Goal: Information Seeking & Learning: Learn about a topic

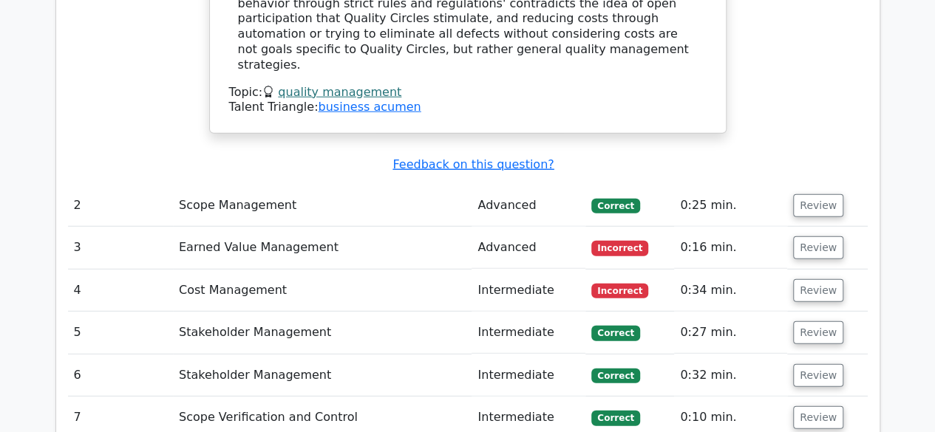
scroll to position [1918, 0]
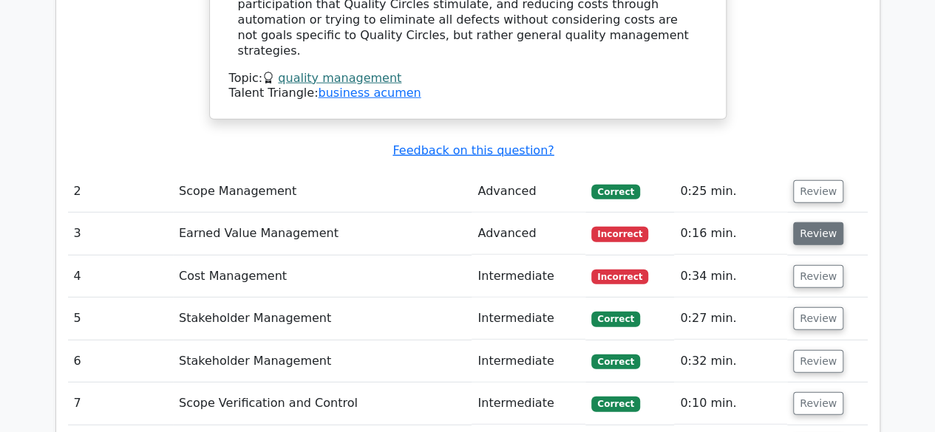
click at [811, 222] on button "Review" at bounding box center [818, 233] width 50 height 23
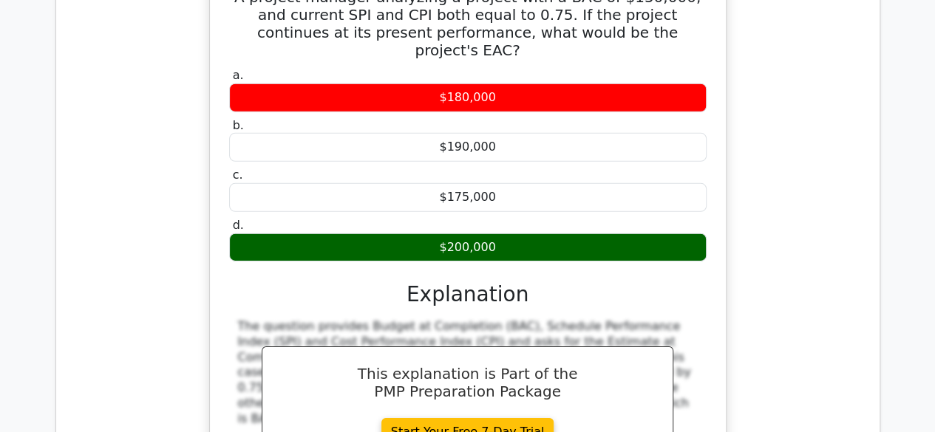
scroll to position [2425, 0]
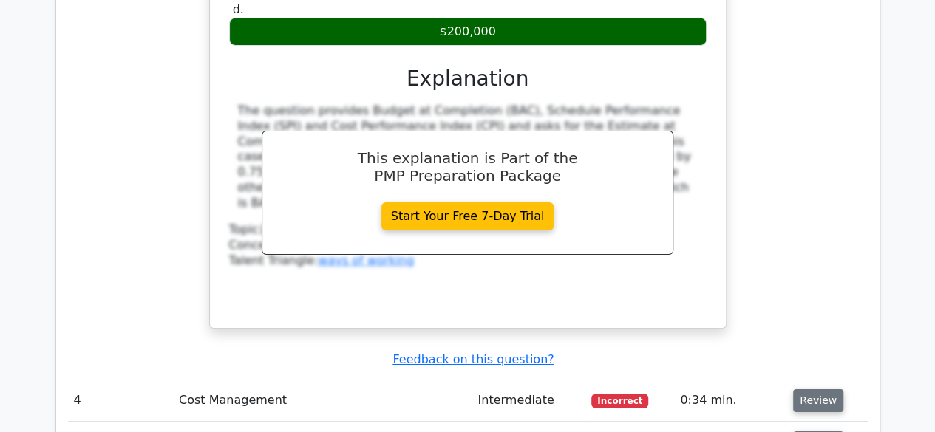
click at [820, 389] on button "Review" at bounding box center [818, 400] width 50 height 23
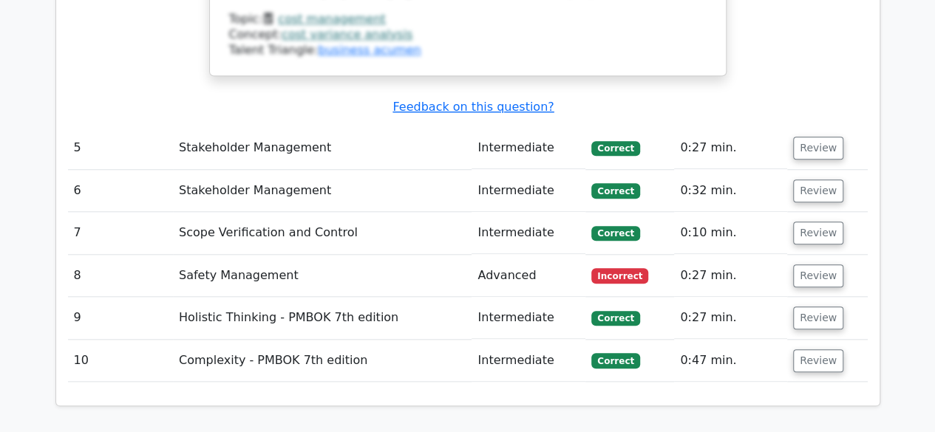
scroll to position [3436, 0]
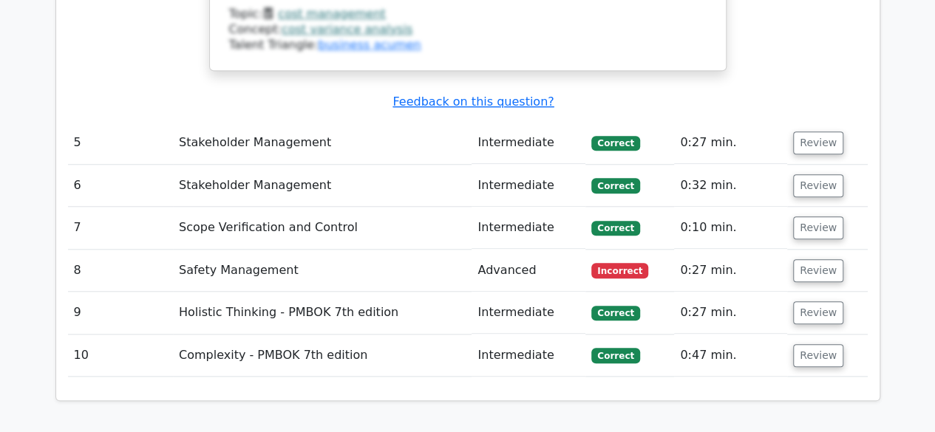
click at [191, 207] on td "Scope Verification and Control" at bounding box center [322, 228] width 299 height 42
click at [823, 259] on button "Review" at bounding box center [818, 270] width 50 height 23
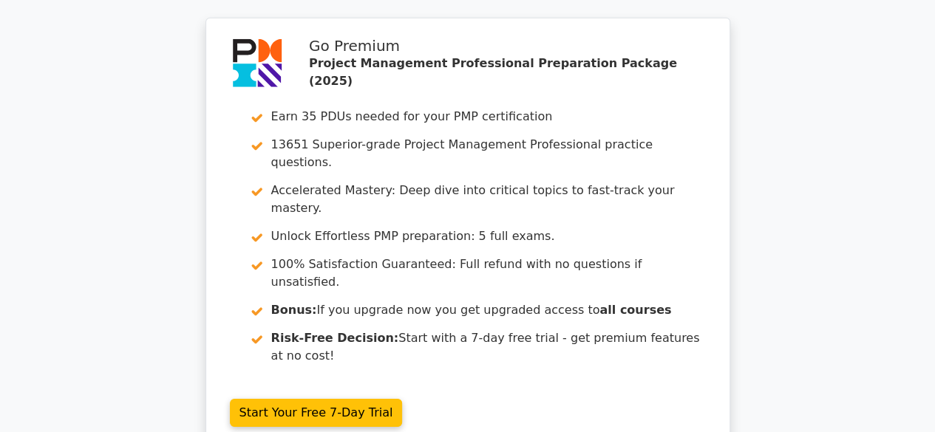
scroll to position [4920, 0]
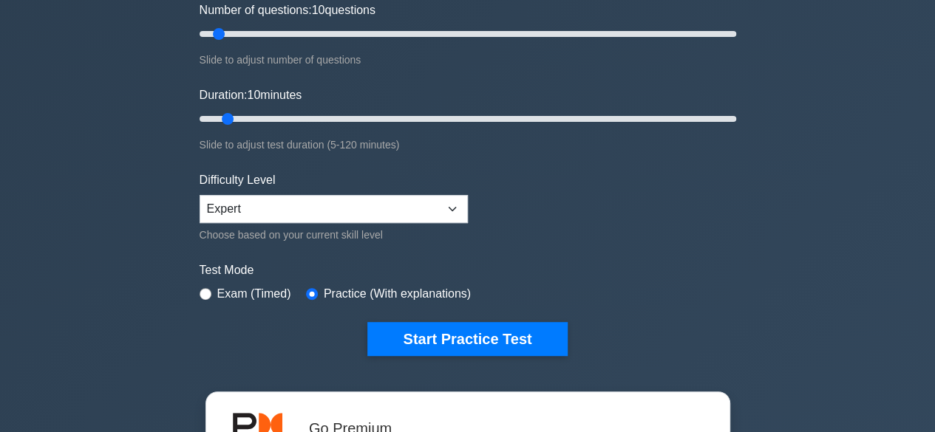
scroll to position [202, 0]
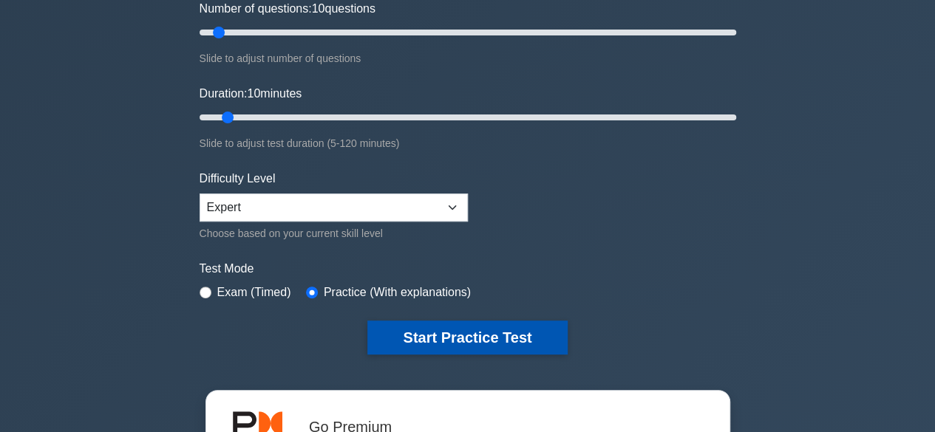
click at [456, 333] on button "Start Practice Test" at bounding box center [467, 338] width 200 height 34
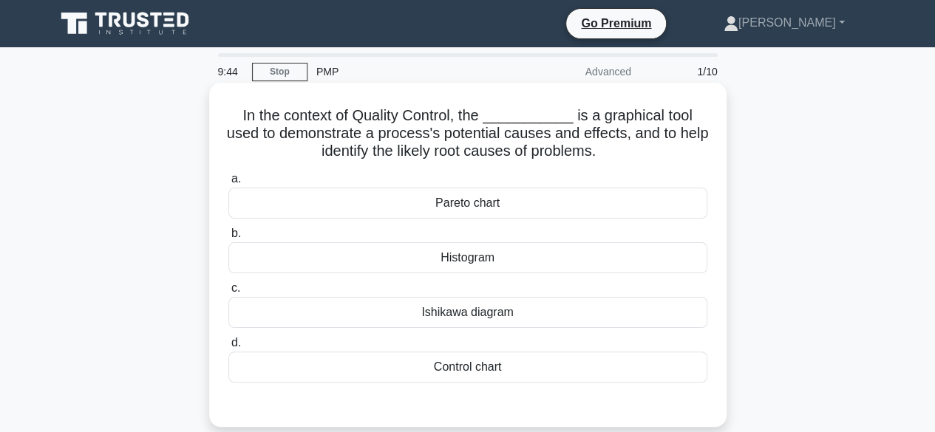
click at [489, 201] on div "Pareto chart" at bounding box center [467, 203] width 479 height 31
click at [228, 184] on input "a. Pareto chart" at bounding box center [228, 179] width 0 height 10
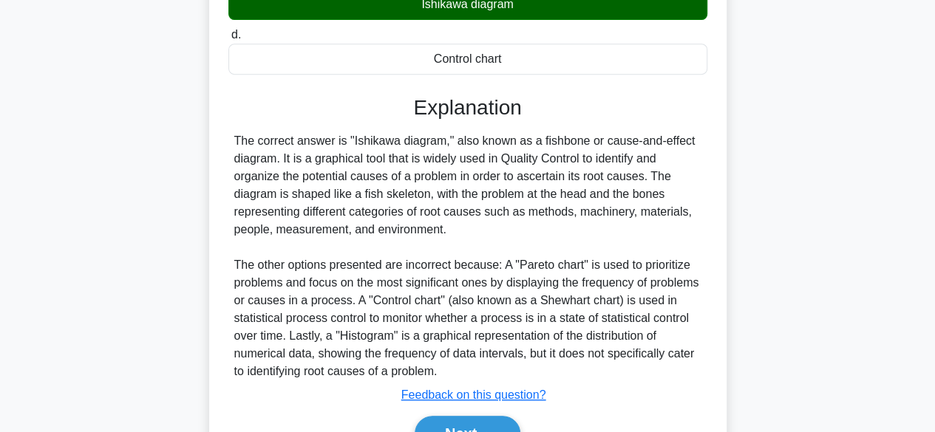
scroll to position [317, 0]
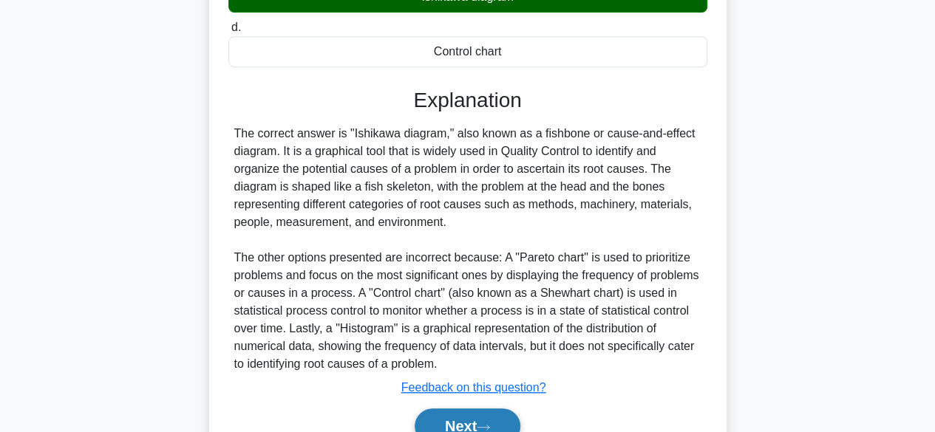
click at [454, 423] on button "Next" at bounding box center [468, 426] width 106 height 35
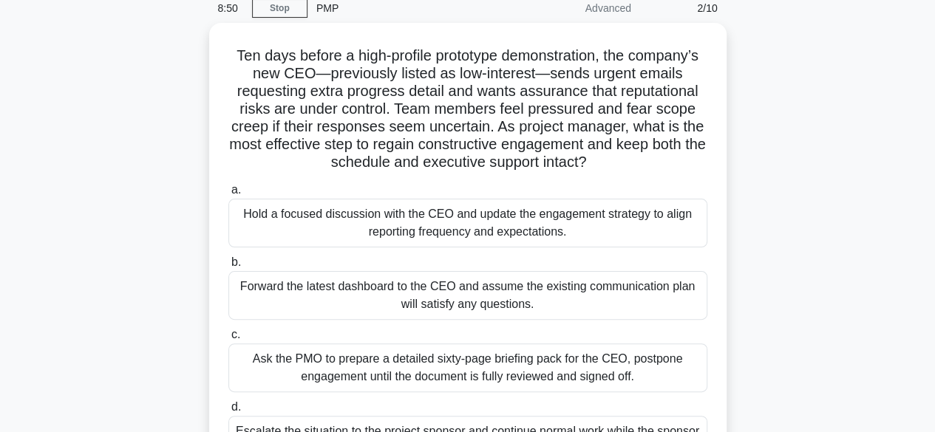
scroll to position [30, 0]
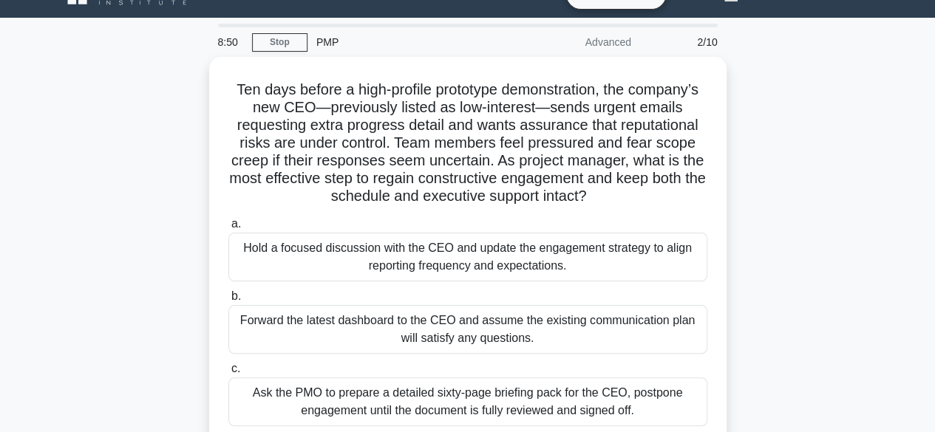
click at [171, 108] on div "Ten days before a high-profile prototype demonstration, the company’s new CEO—p…" at bounding box center [468, 309] width 842 height 504
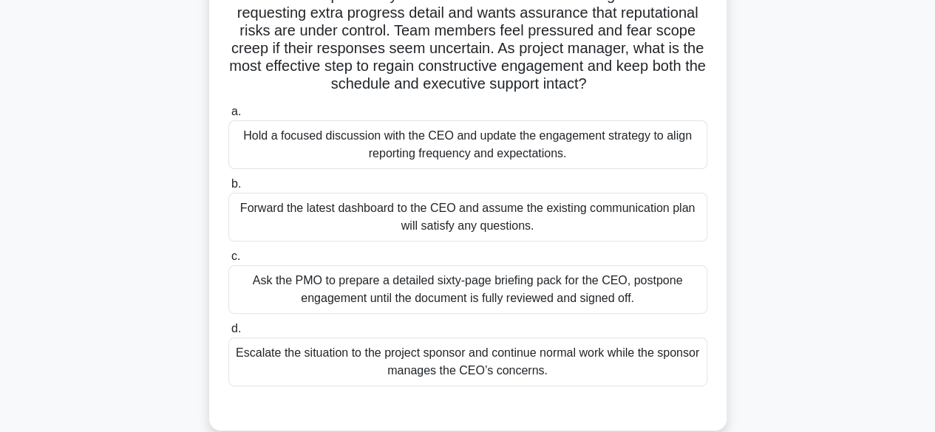
scroll to position [141, 0]
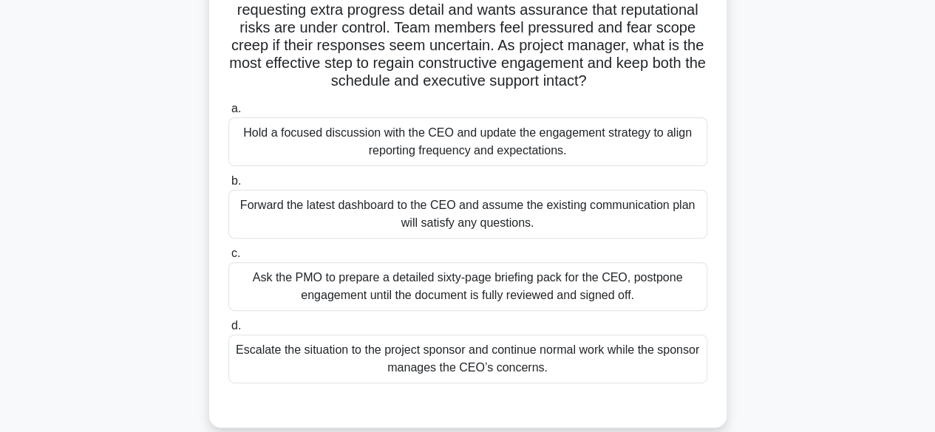
click at [290, 145] on div "Hold a focused discussion with the CEO and update the engagement strategy to al…" at bounding box center [467, 142] width 479 height 49
click at [228, 114] on input "a. Hold a focused discussion with the CEO and update the engagement strategy to…" at bounding box center [228, 109] width 0 height 10
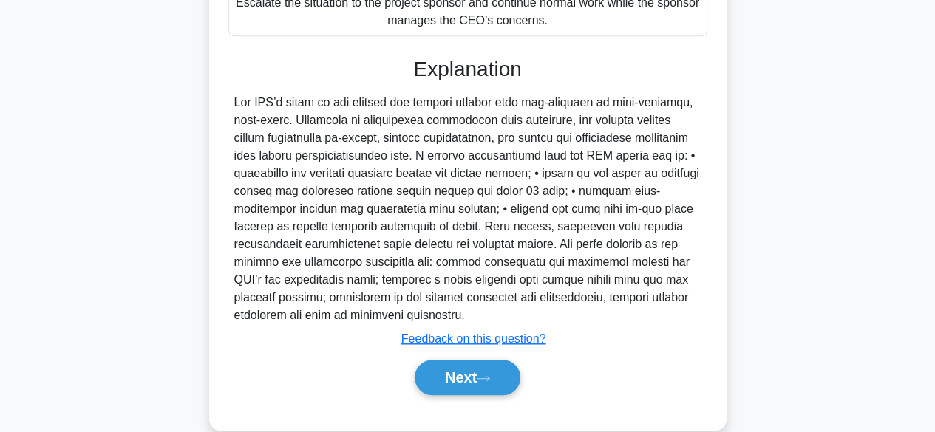
scroll to position [512, 0]
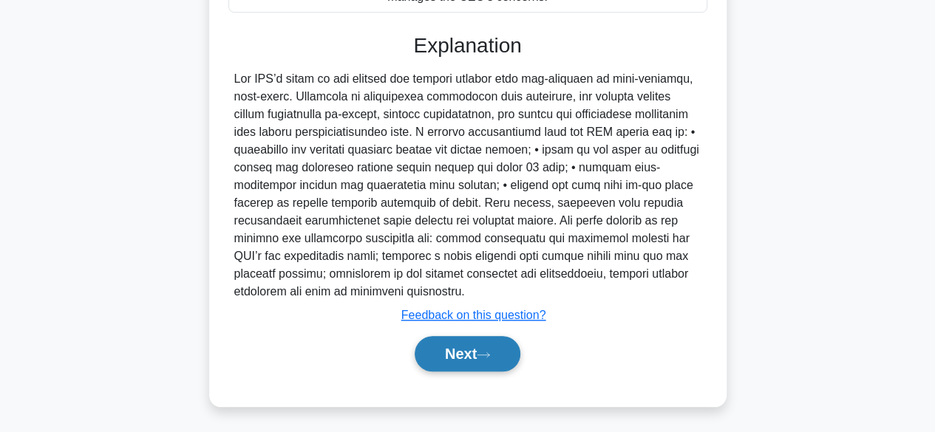
click at [464, 364] on button "Next" at bounding box center [468, 353] width 106 height 35
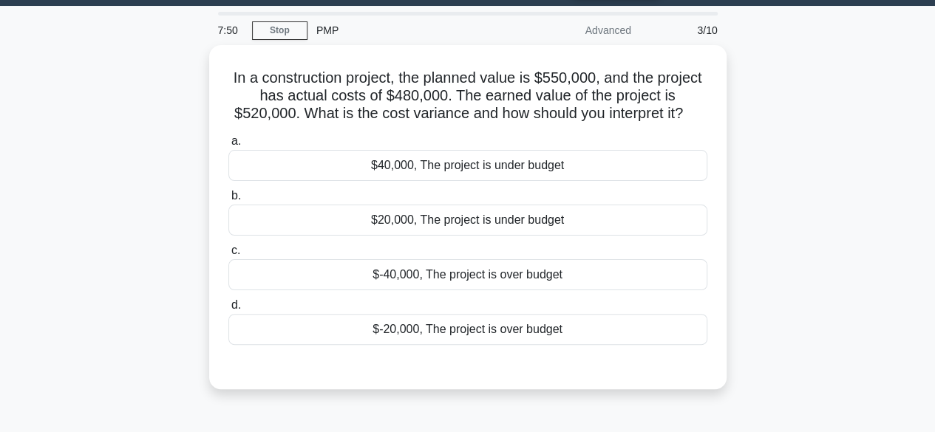
scroll to position [42, 0]
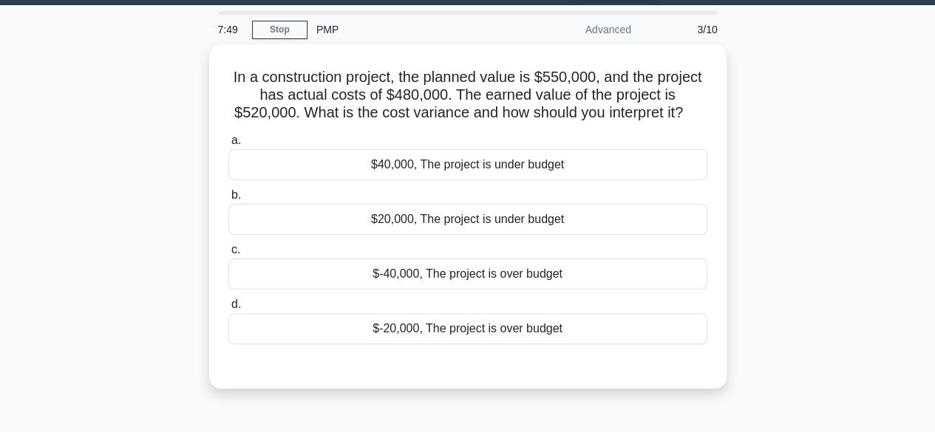
click at [7, 95] on main "7:49 Stop PMP Advanced 3/10 In a construction project, the planned value is $55…" at bounding box center [467, 380] width 935 height 751
click at [75, 87] on div "In a construction project, the planned value is $550,000, and the project has a…" at bounding box center [468, 225] width 842 height 362
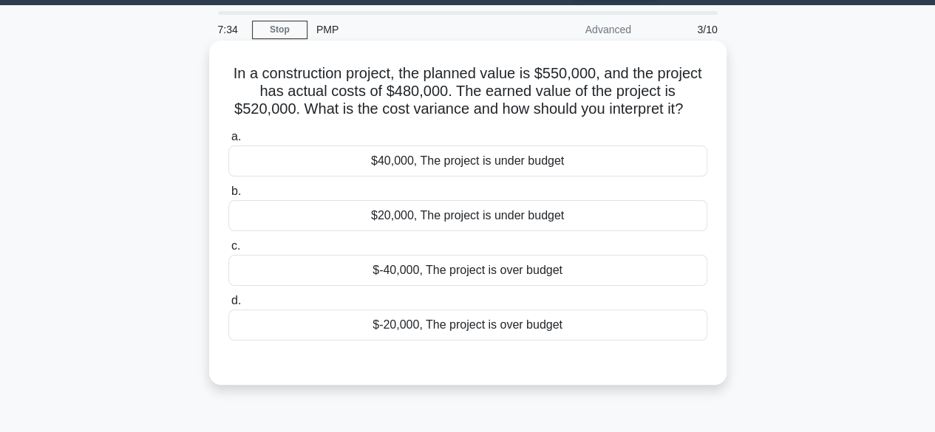
click at [353, 161] on div "$40,000, The project is under budget" at bounding box center [467, 161] width 479 height 31
click at [228, 142] on input "a. $40,000, The project is under budget" at bounding box center [228, 137] width 0 height 10
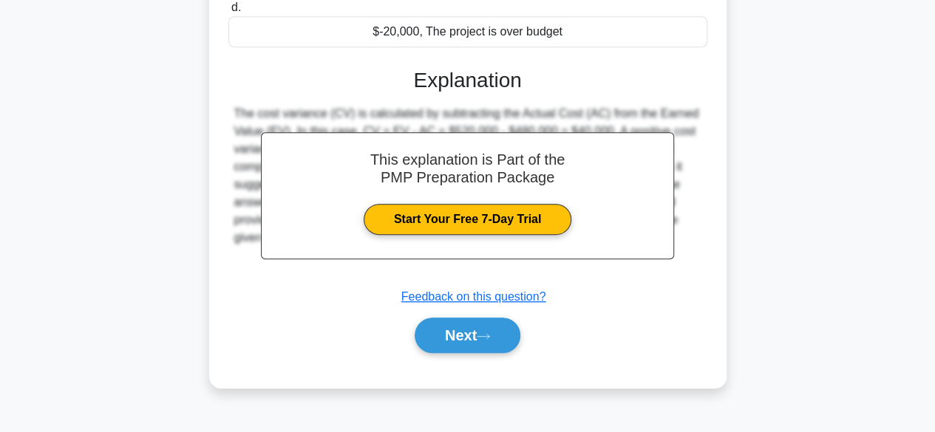
scroll to position [338, 0]
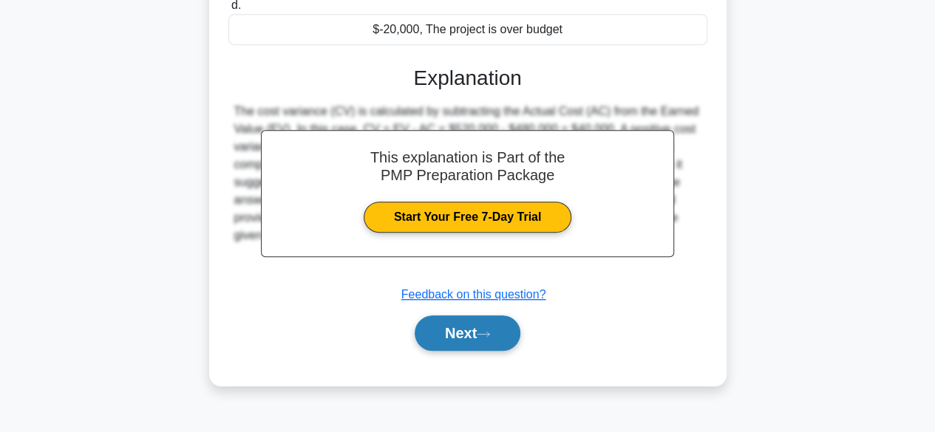
click at [460, 343] on button "Next" at bounding box center [468, 333] width 106 height 35
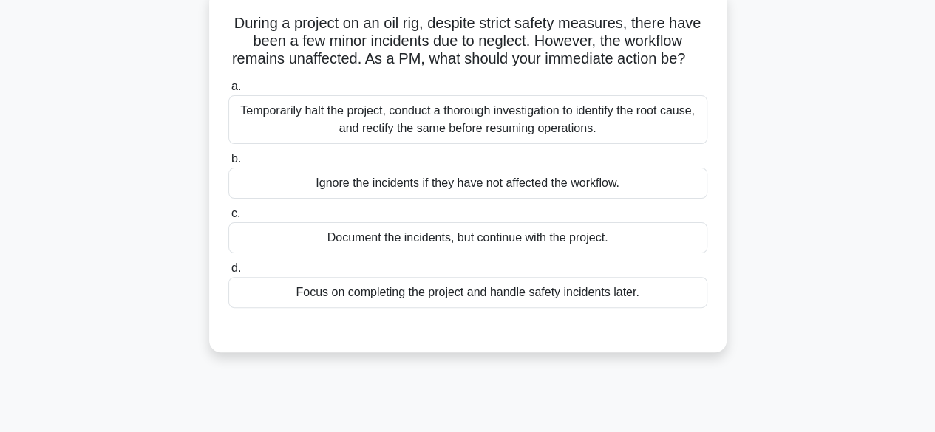
scroll to position [68, 0]
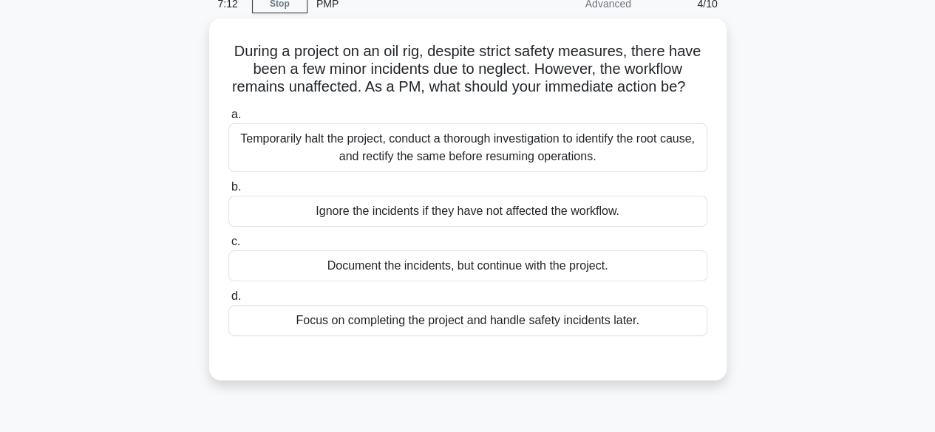
click at [310, 157] on div "Temporarily halt the project, conduct a thorough investigation to identify the …" at bounding box center [467, 147] width 479 height 49
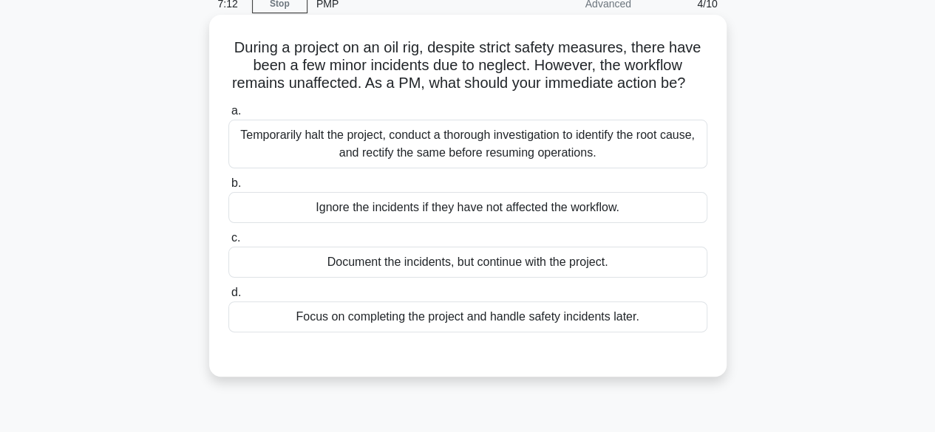
click at [228, 116] on input "a. Temporarily halt the project, conduct a thorough investigation to identify t…" at bounding box center [228, 111] width 0 height 10
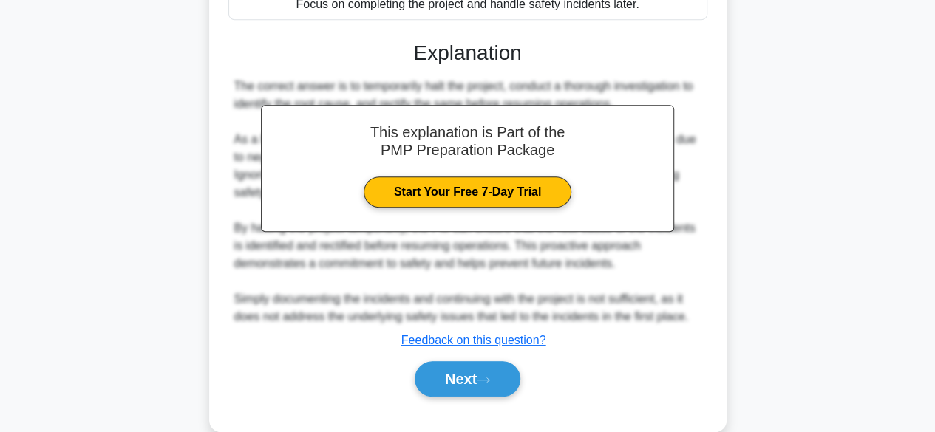
scroll to position [423, 0]
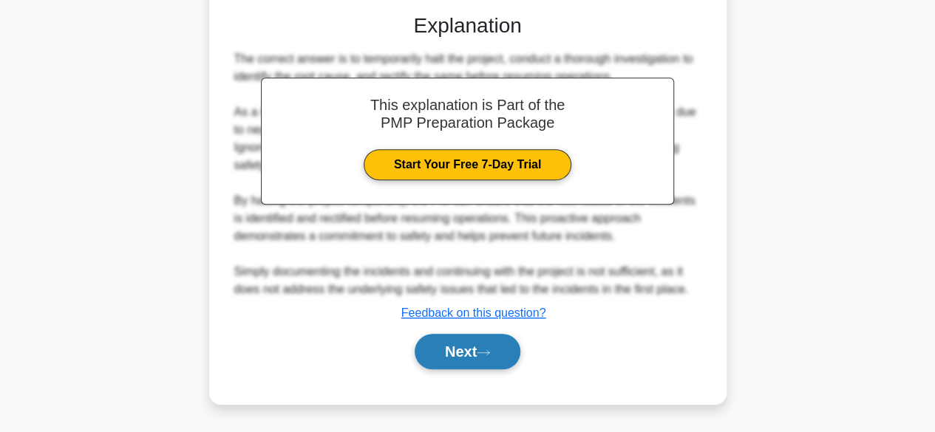
click at [440, 352] on button "Next" at bounding box center [468, 351] width 106 height 35
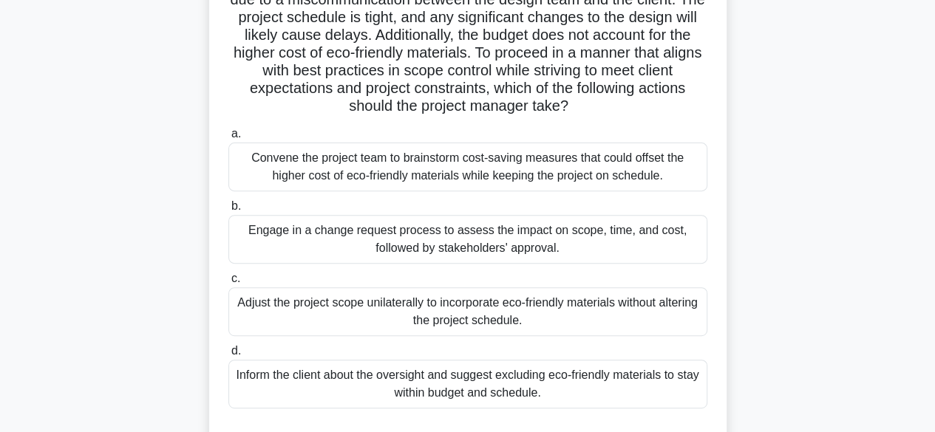
scroll to position [191, 0]
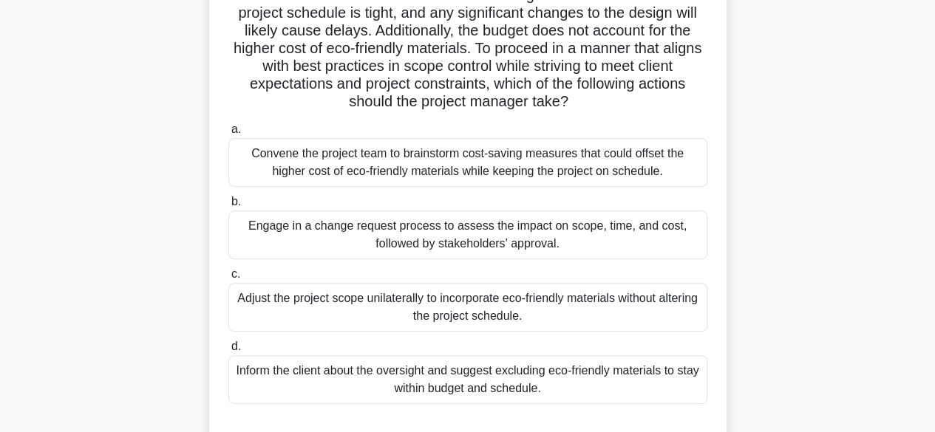
click at [294, 250] on div "Engage in a change request process to assess the impact on scope, time, and cos…" at bounding box center [467, 235] width 479 height 49
click at [228, 207] on input "b. Engage in a change request process to assess the impact on scope, time, and …" at bounding box center [228, 202] width 0 height 10
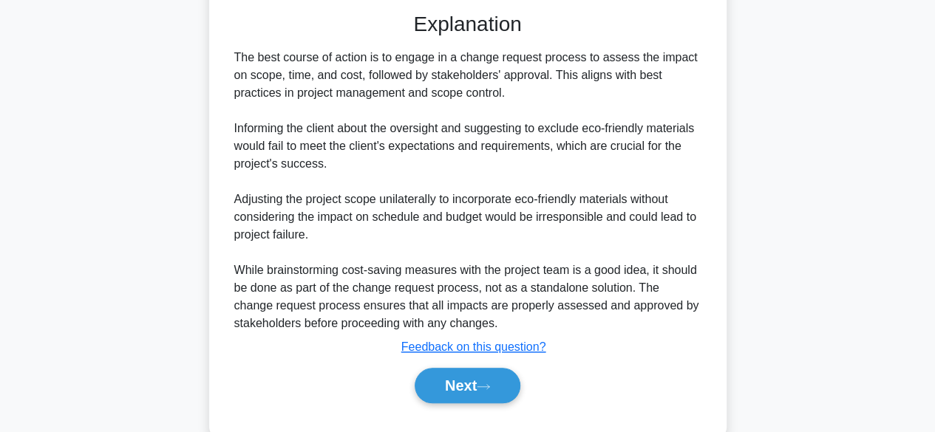
scroll to position [654, 0]
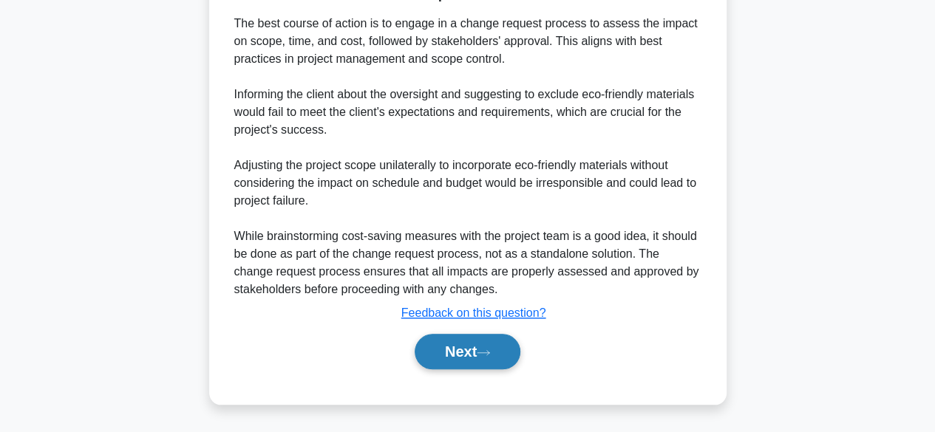
click at [458, 364] on button "Next" at bounding box center [468, 351] width 106 height 35
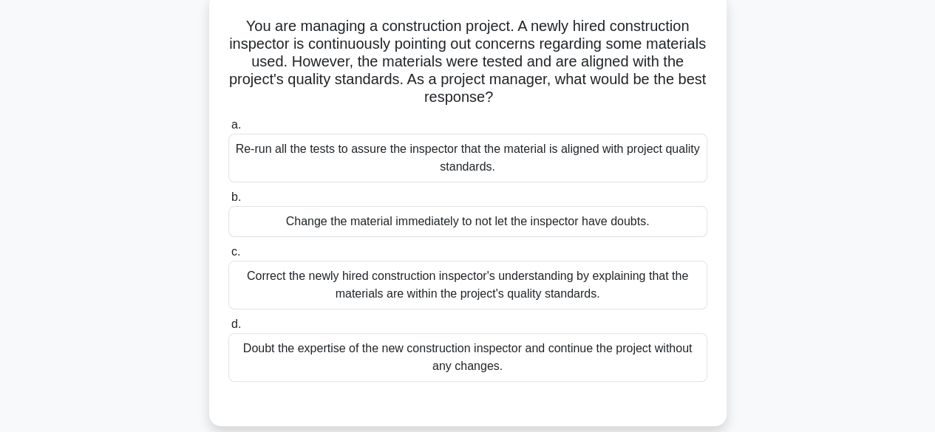
scroll to position [92, 0]
click at [140, 168] on div "You are managing a construction project. A newly hired construction inspector i…" at bounding box center [468, 219] width 842 height 451
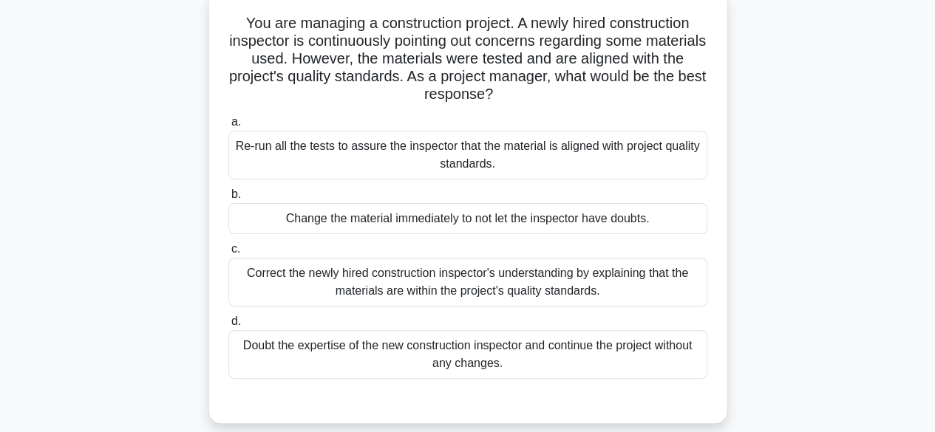
click at [306, 285] on div "Correct the newly hired construction inspector's understanding by explaining th…" at bounding box center [467, 282] width 479 height 49
click at [228, 254] on input "c. Correct the newly hired construction inspector's understanding by explaining…" at bounding box center [228, 250] width 0 height 10
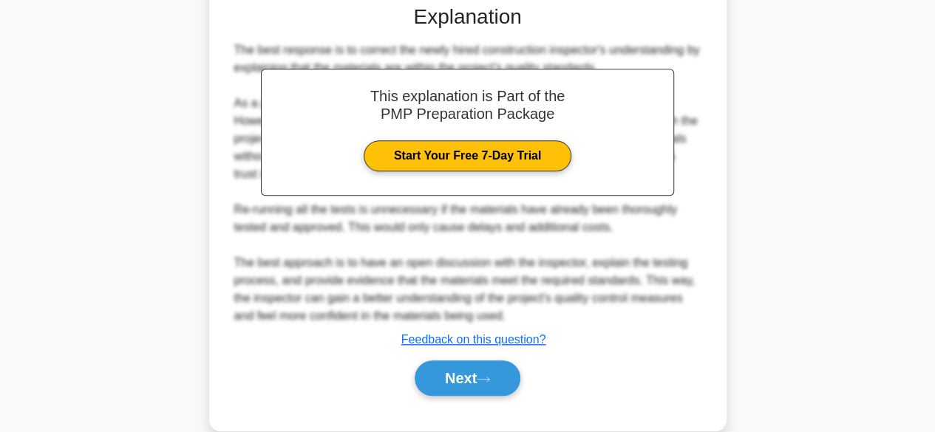
scroll to position [512, 0]
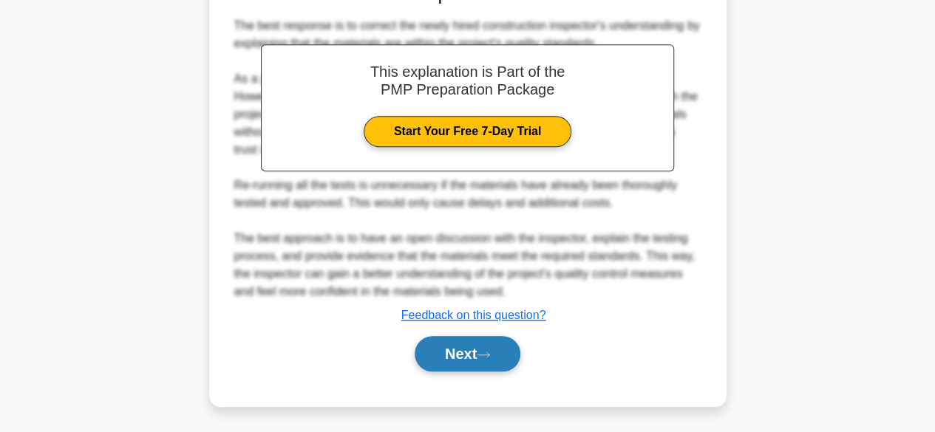
click at [474, 357] on button "Next" at bounding box center [468, 353] width 106 height 35
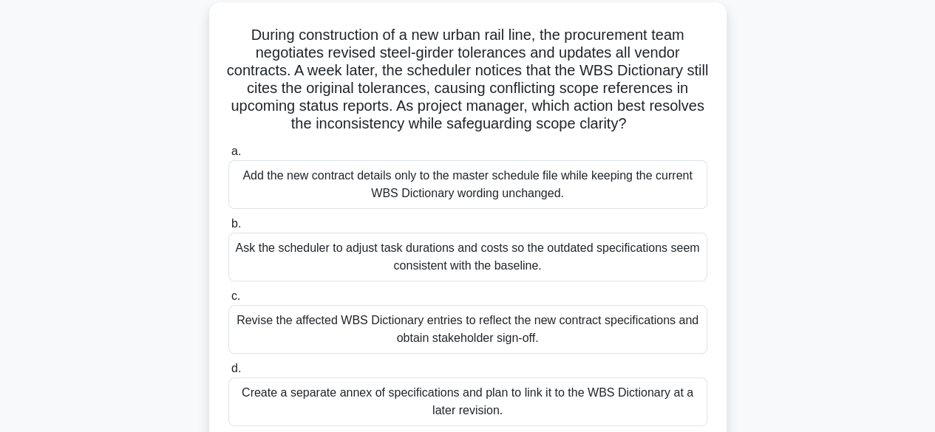
scroll to position [122, 0]
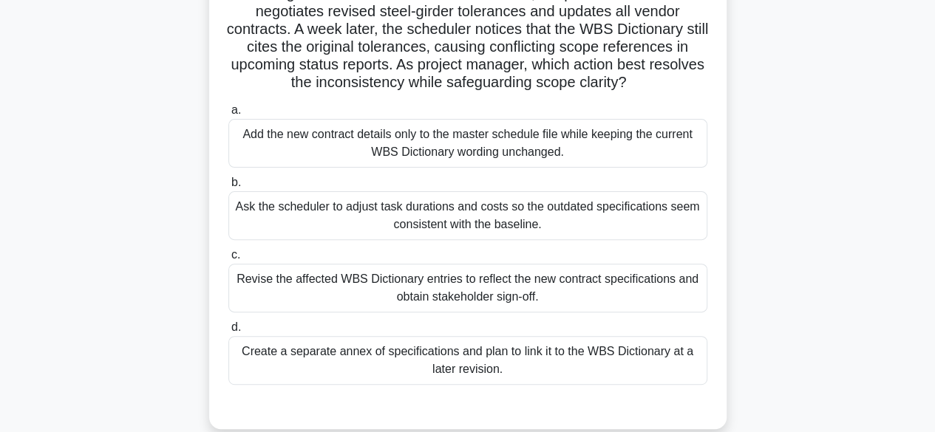
click at [570, 293] on div "Revise the affected WBS Dictionary entries to reflect the new contract specific…" at bounding box center [467, 288] width 479 height 49
click at [228, 260] on input "c. Revise the affected WBS Dictionary entries to reflect the new contract speci…" at bounding box center [228, 256] width 0 height 10
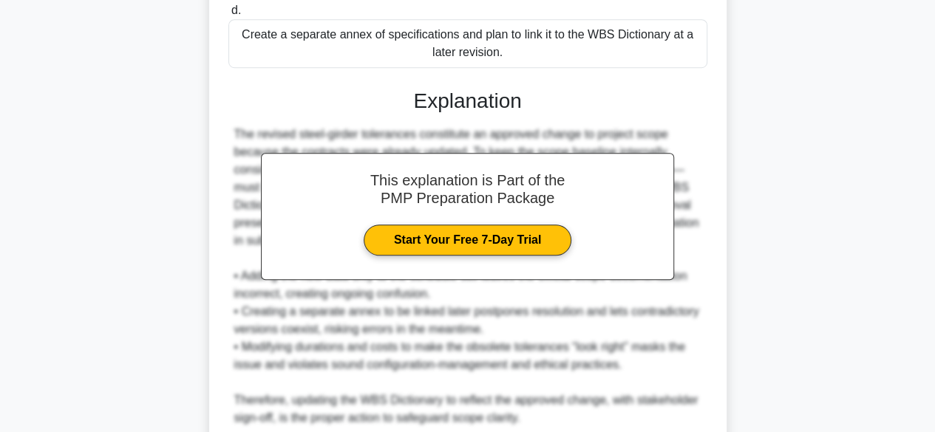
scroll to position [565, 0]
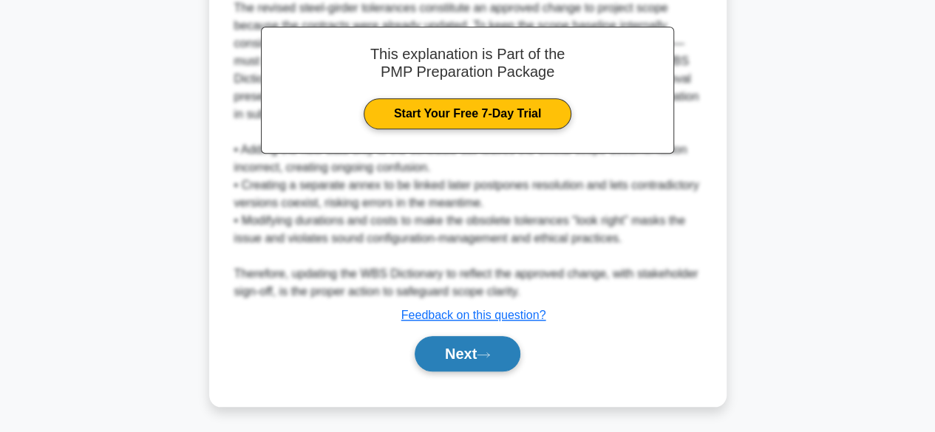
click at [489, 353] on icon at bounding box center [483, 355] width 12 height 4
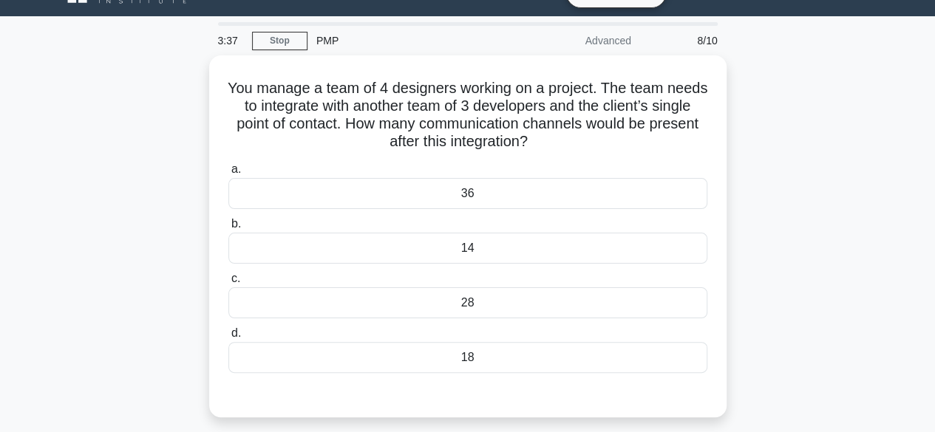
scroll to position [27, 0]
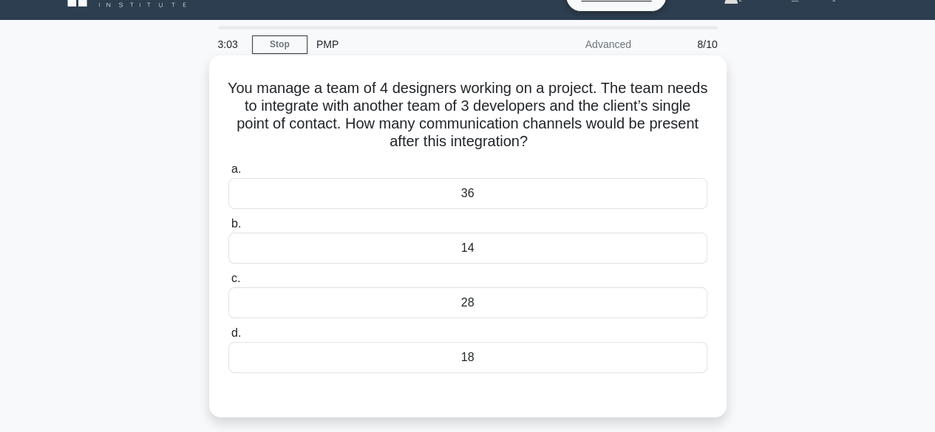
click at [508, 358] on div "18" at bounding box center [467, 357] width 479 height 31
click at [228, 338] on input "d. 18" at bounding box center [228, 334] width 0 height 10
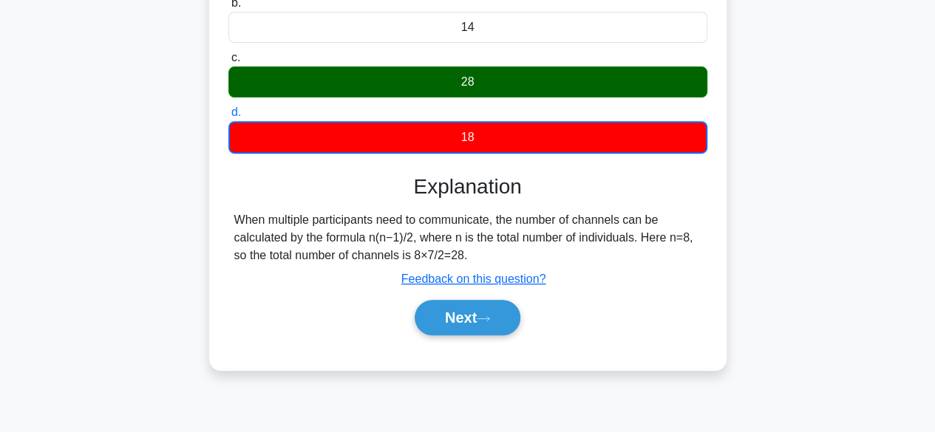
scroll to position [249, 0]
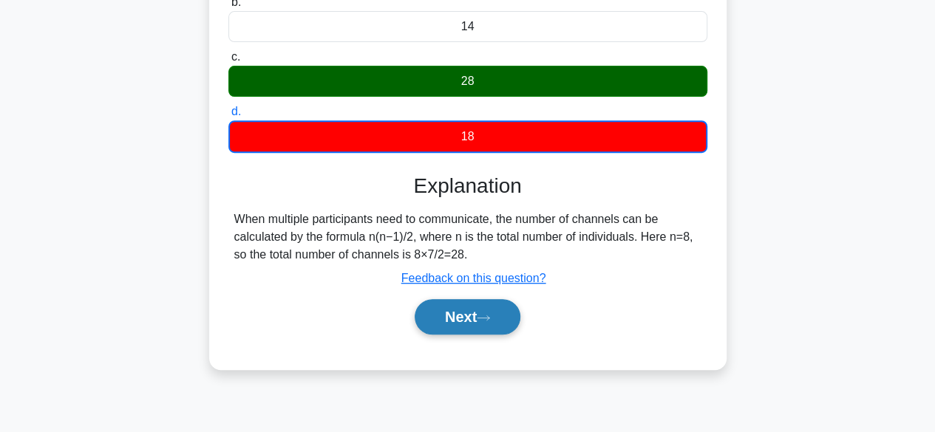
click at [489, 312] on button "Next" at bounding box center [468, 316] width 106 height 35
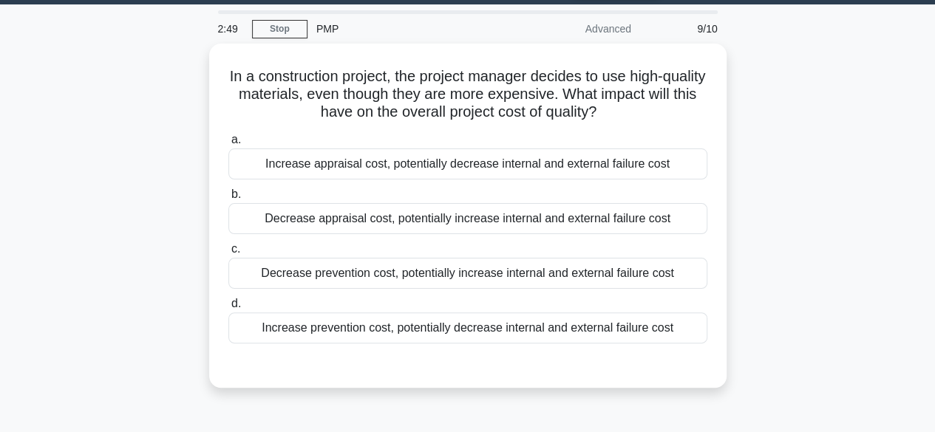
scroll to position [42, 0]
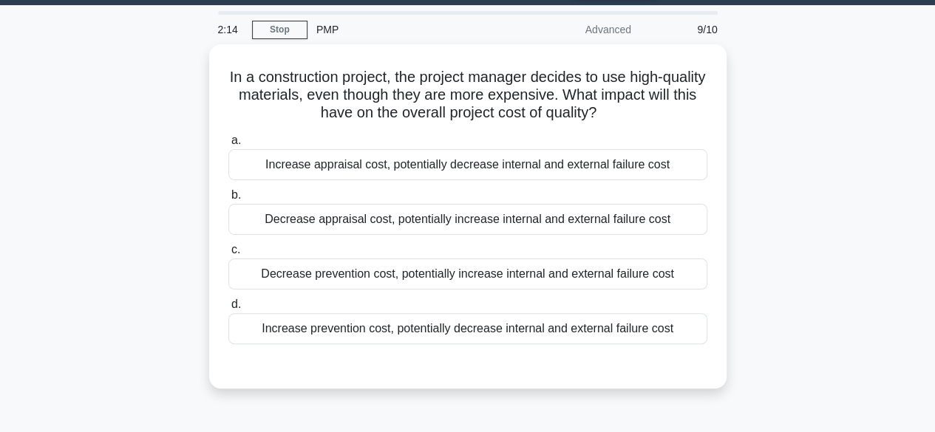
click at [468, 336] on div "Increase prevention cost, potentially decrease internal and external failure co…" at bounding box center [467, 328] width 479 height 31
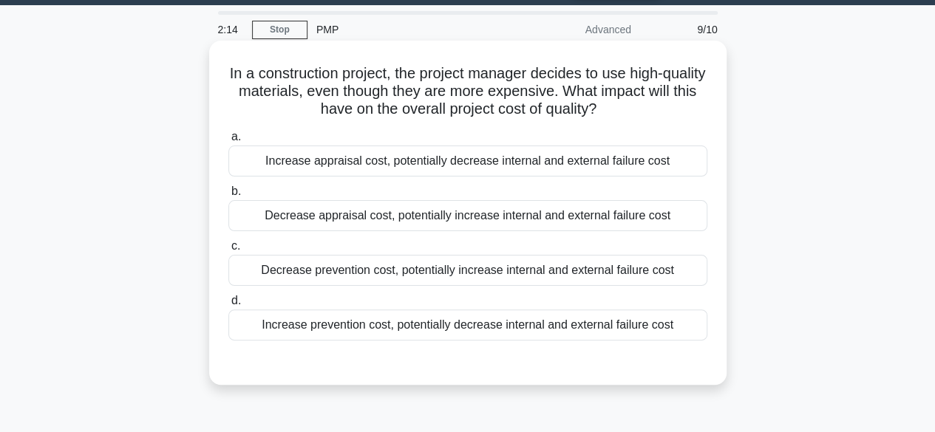
click at [228, 306] on input "d. Increase prevention cost, potentially decrease internal and external failure…" at bounding box center [228, 301] width 0 height 10
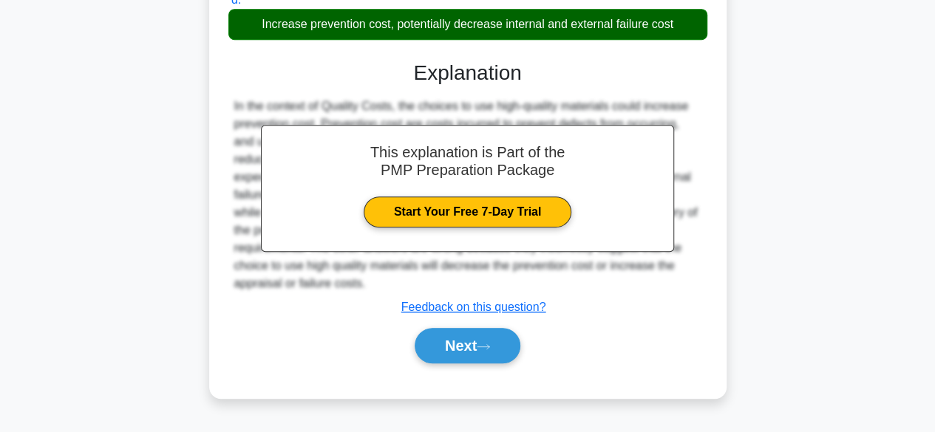
scroll to position [349, 0]
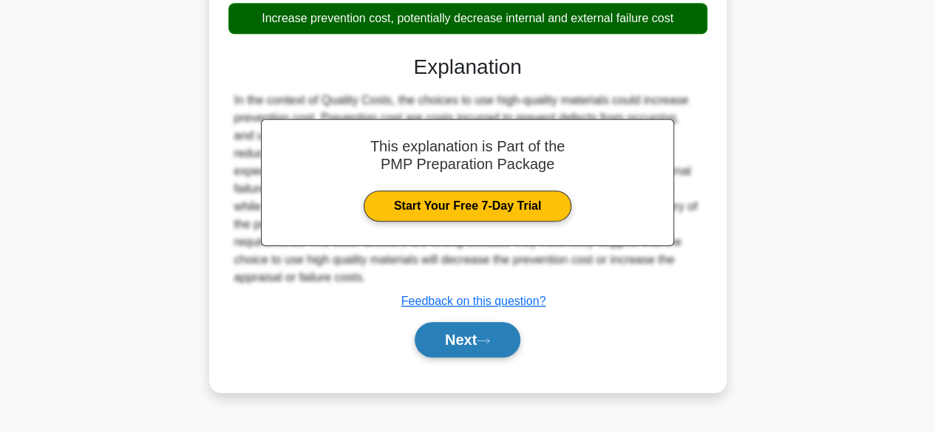
click at [485, 337] on icon at bounding box center [483, 341] width 13 height 8
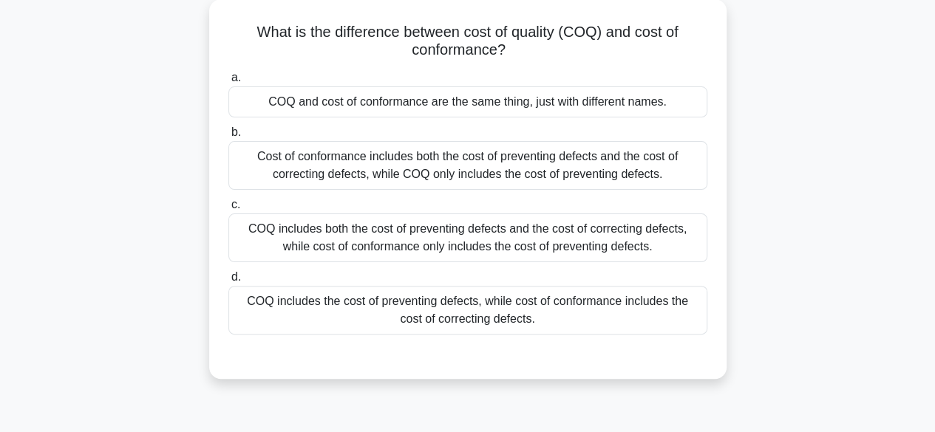
scroll to position [53, 0]
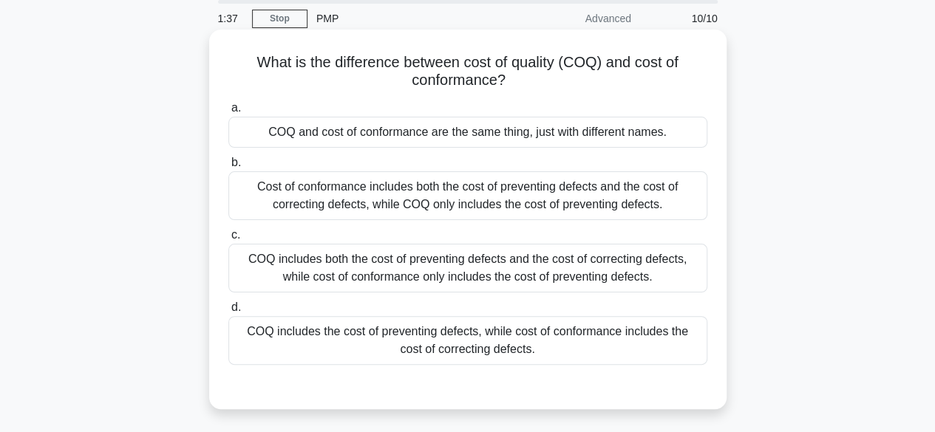
click at [502, 200] on div "Cost of conformance includes both the cost of preventing defects and the cost o…" at bounding box center [467, 195] width 479 height 49
click at [228, 168] on input "b. Cost of conformance includes both the cost of preventing defects and the cos…" at bounding box center [228, 163] width 0 height 10
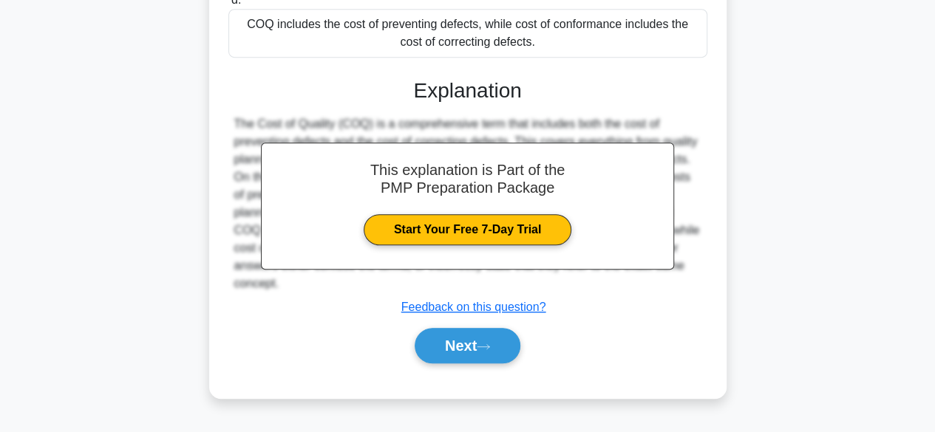
scroll to position [366, 0]
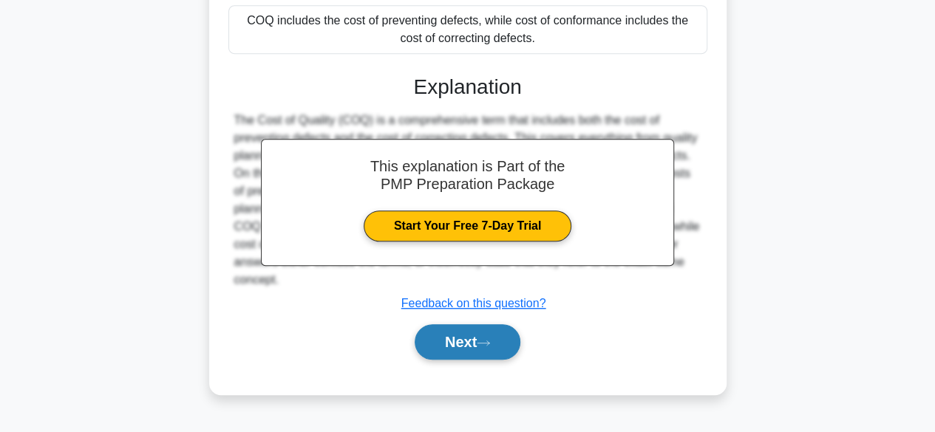
click at [488, 340] on icon at bounding box center [483, 343] width 13 height 8
click at [482, 336] on button "Next" at bounding box center [468, 341] width 106 height 35
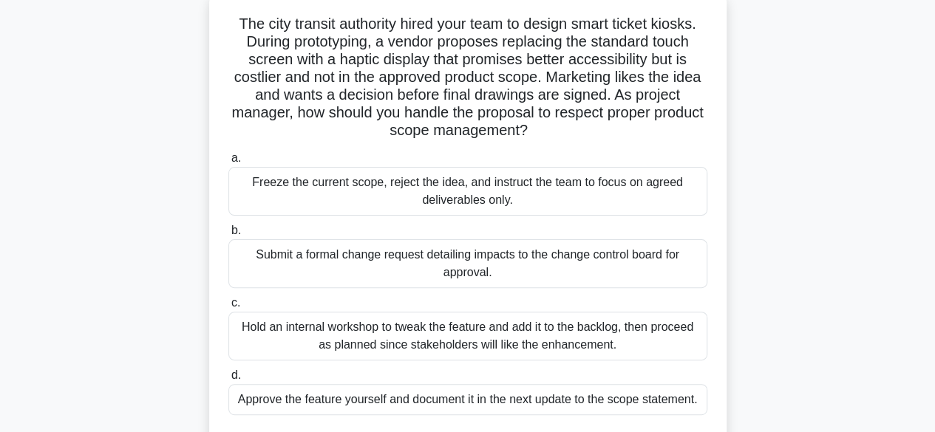
scroll to position [93, 0]
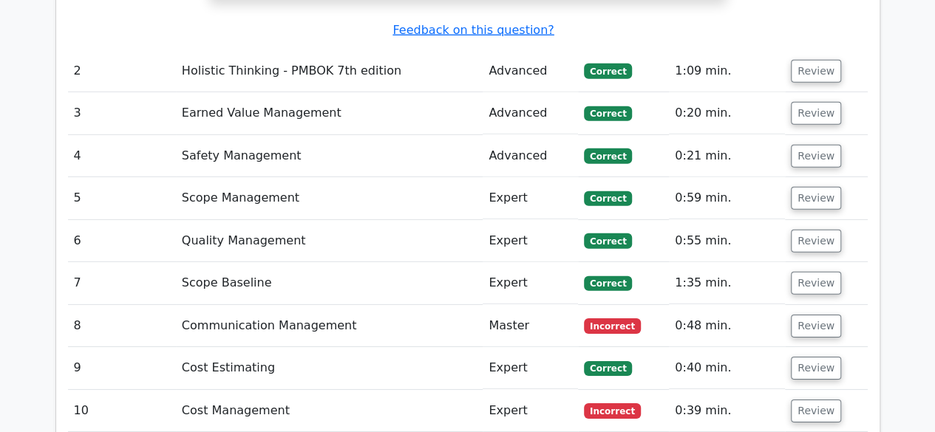
scroll to position [2156, 0]
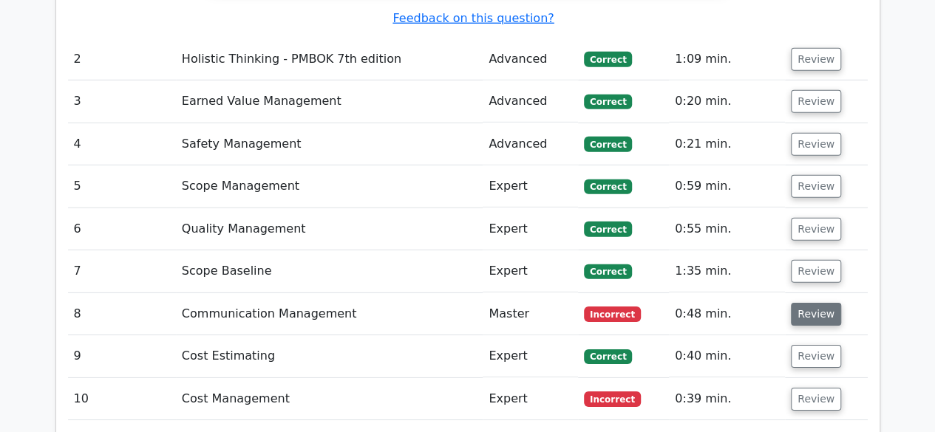
click at [816, 303] on button "Review" at bounding box center [816, 314] width 50 height 23
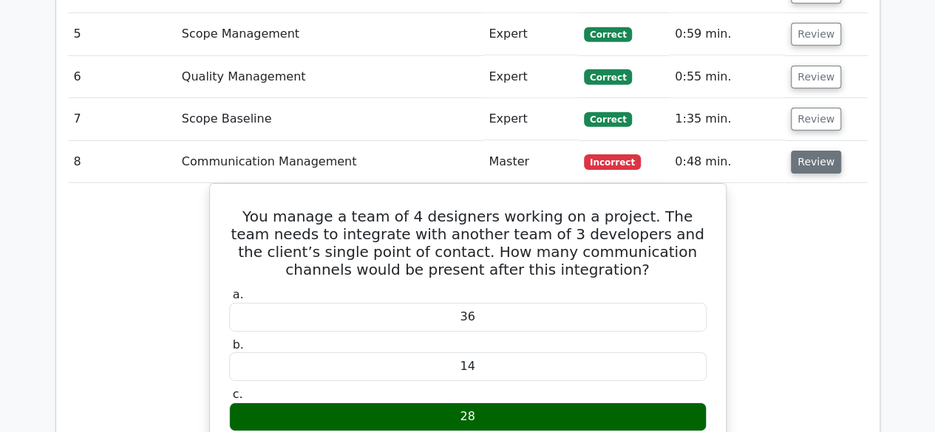
scroll to position [2322, 0]
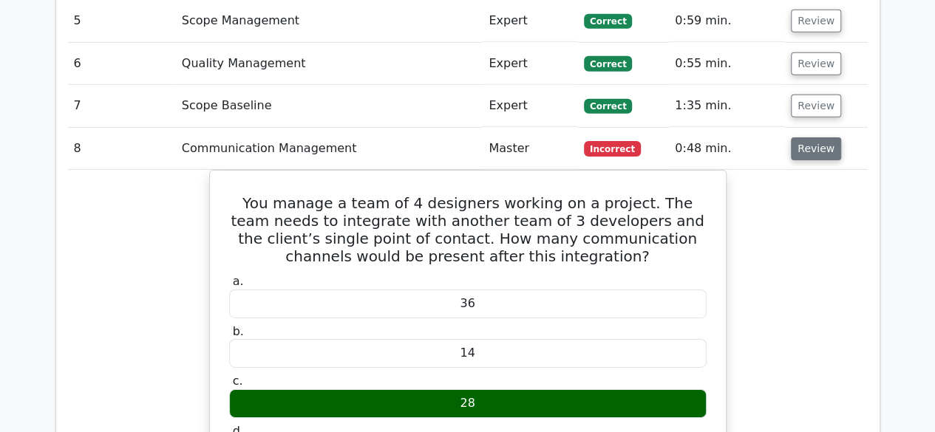
click at [816, 137] on button "Review" at bounding box center [816, 148] width 50 height 23
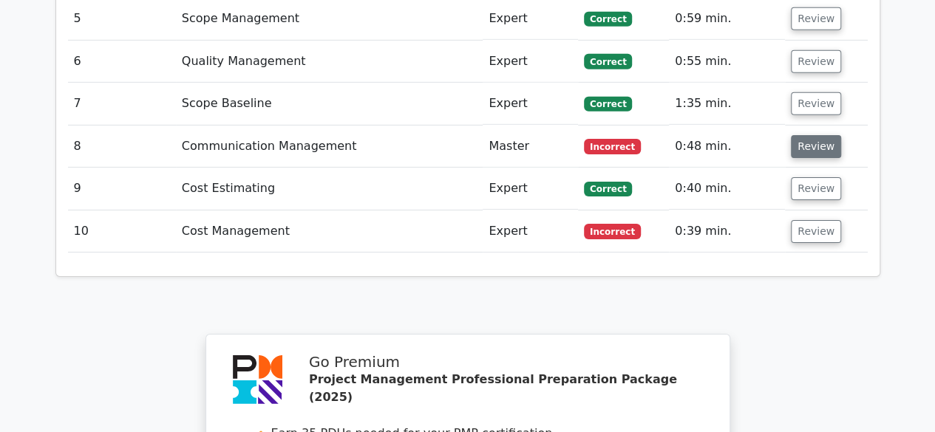
scroll to position [2318, 0]
